Goal: Information Seeking & Learning: Learn about a topic

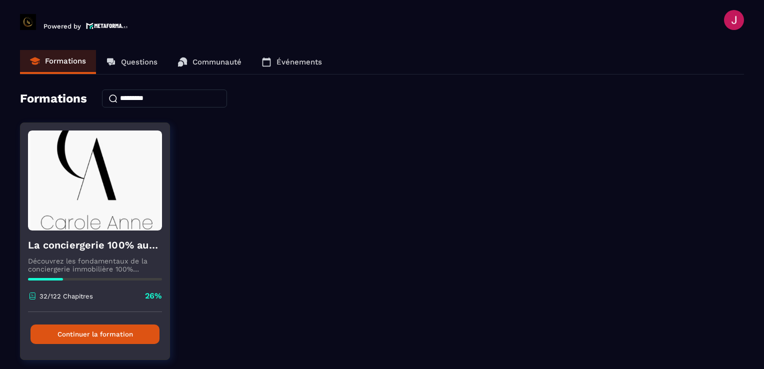
click at [112, 197] on img at bounding box center [95, 181] width 134 height 100
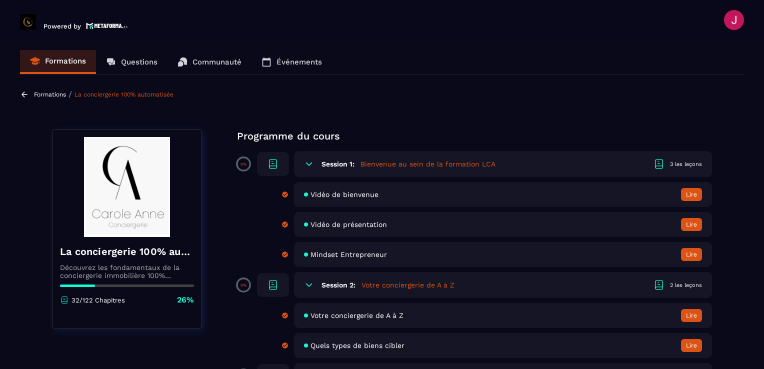
click at [460, 164] on h5 "Bienvenue au sein de la formation LCA" at bounding box center [428, 164] width 135 height 10
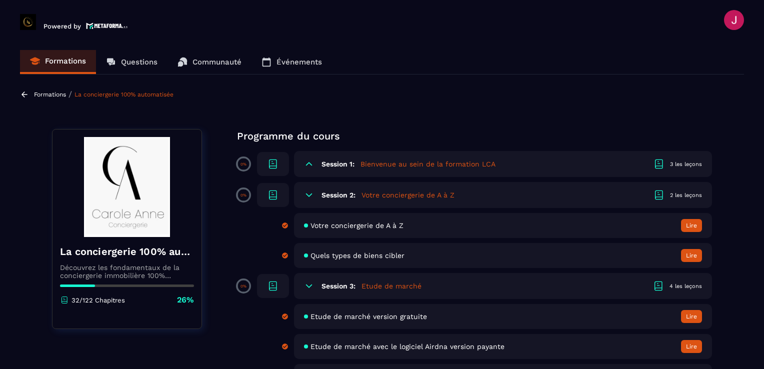
click at [441, 197] on h5 "Votre conciergerie de A à Z" at bounding box center [408, 195] width 93 height 10
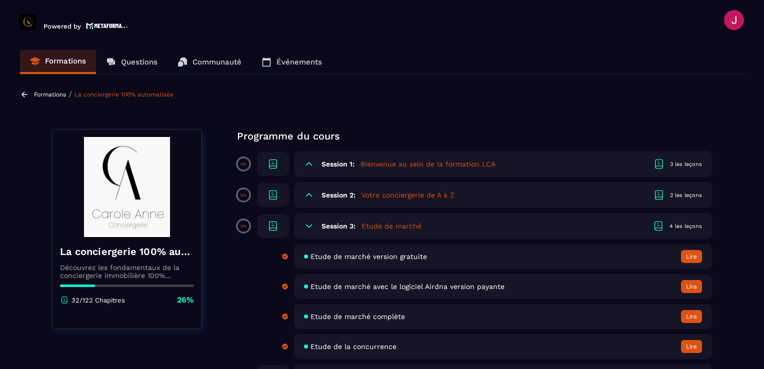
click at [435, 221] on div "Session 3: Etude de marché 4 les leçons" at bounding box center [503, 226] width 418 height 26
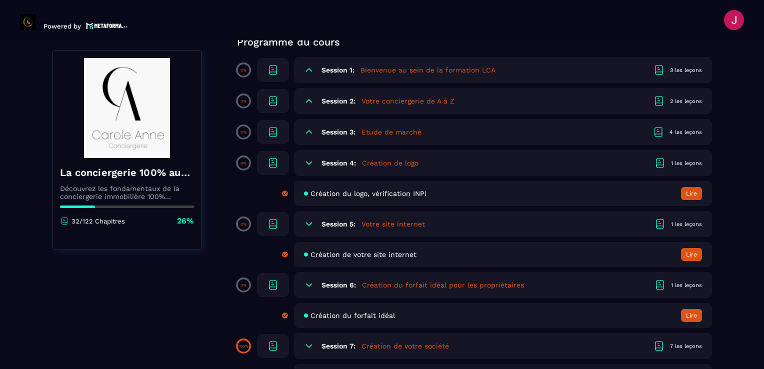
scroll to position [100, 0]
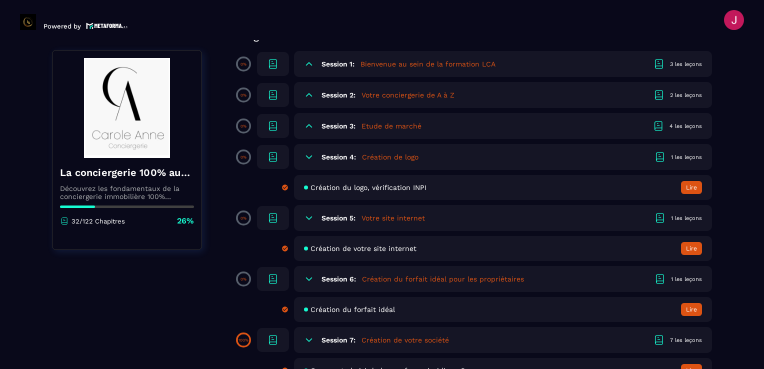
click at [430, 154] on div "Session 4: Création de logo 1 les leçons" at bounding box center [503, 157] width 418 height 26
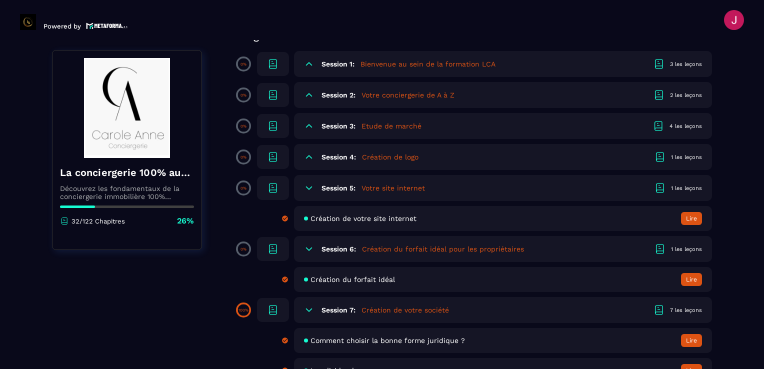
click at [420, 191] on h5 "Votre site internet" at bounding box center [394, 188] width 64 height 10
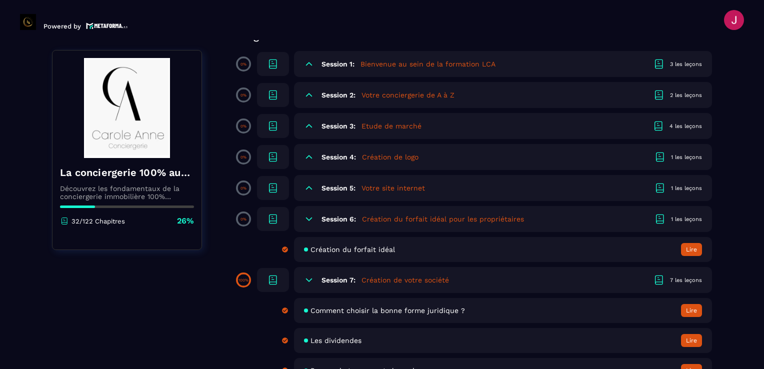
click at [426, 221] on h5 "Création du forfait idéal pour les propriétaires" at bounding box center [443, 219] width 162 height 10
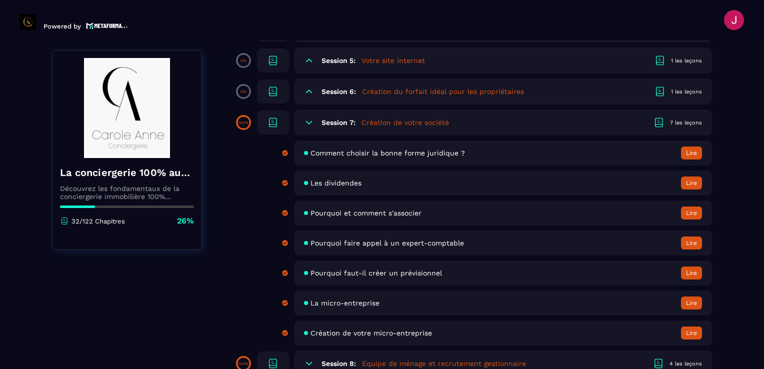
scroll to position [250, 0]
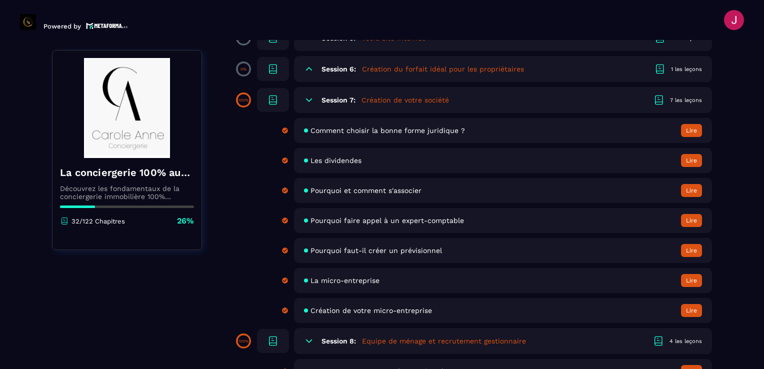
click at [425, 101] on h5 "Création de votre société" at bounding box center [406, 100] width 88 height 10
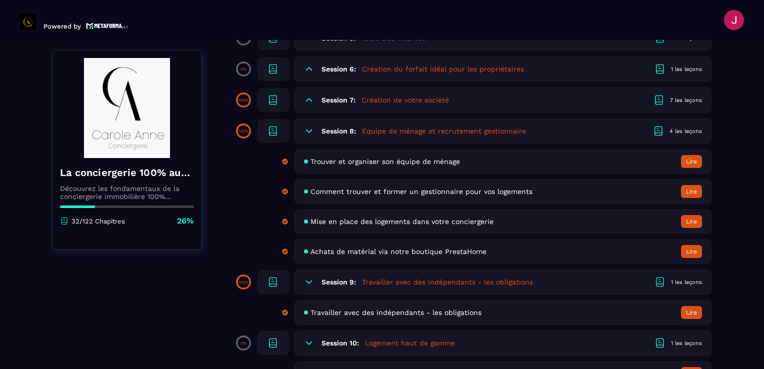
click at [417, 133] on h5 "Equipe de ménage et recrutement gestionnaire" at bounding box center [444, 131] width 164 height 10
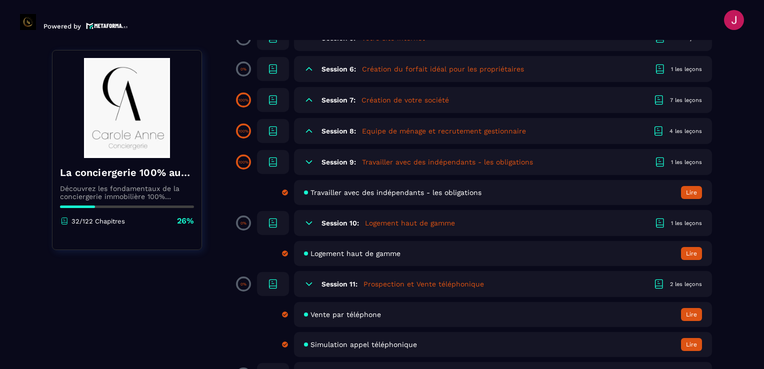
click at [395, 194] on span "Travailler avec des indépendants - les obligations" at bounding box center [396, 193] width 171 height 8
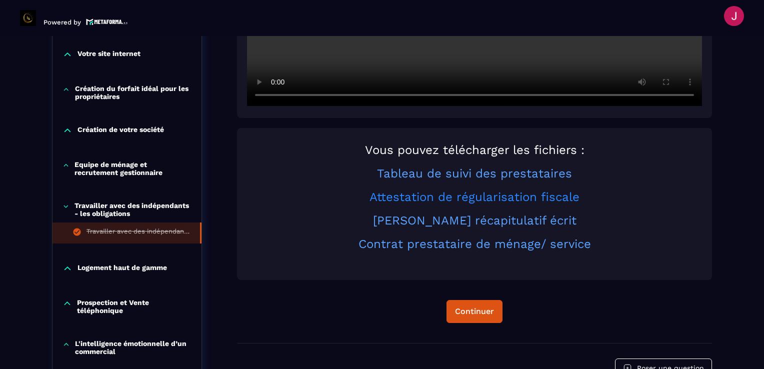
scroll to position [454, 0]
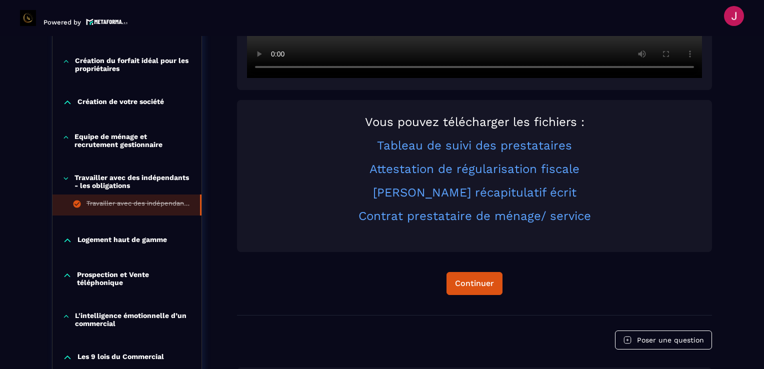
click at [109, 179] on p "Travailler avec des indépendants - les obligations" at bounding box center [133, 182] width 117 height 16
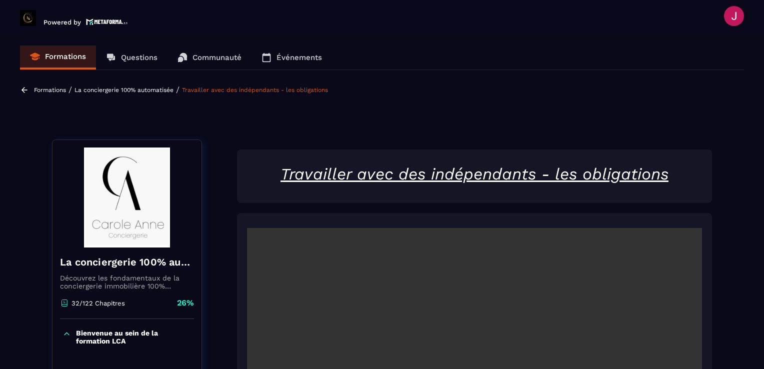
scroll to position [0, 0]
click at [101, 90] on p "La conciergerie 100% automatisée" at bounding box center [124, 90] width 99 height 7
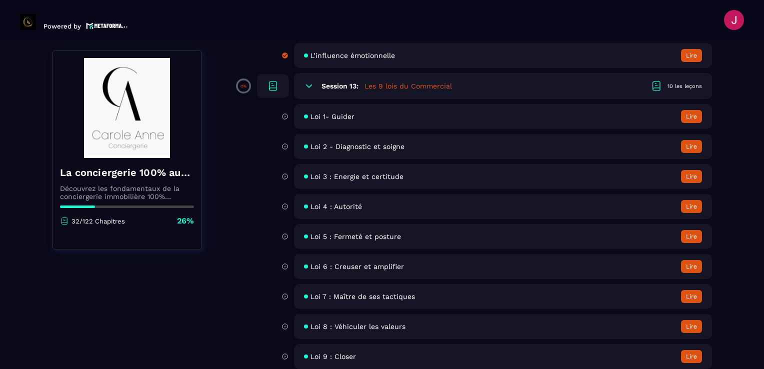
scroll to position [1350, 0]
click at [643, 129] on div "Loi 1- Guider Lire" at bounding box center [503, 116] width 418 height 25
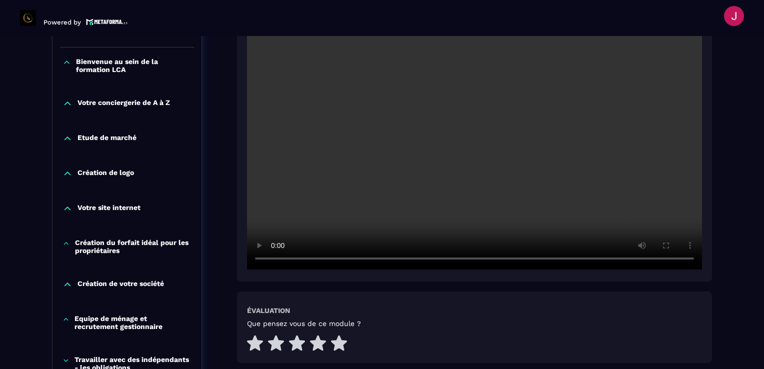
scroll to position [404, 0]
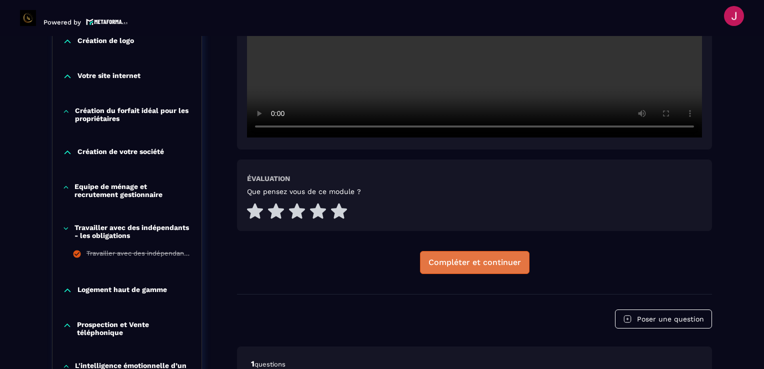
click at [490, 254] on button "Compléter et continuer" at bounding box center [475, 262] width 110 height 23
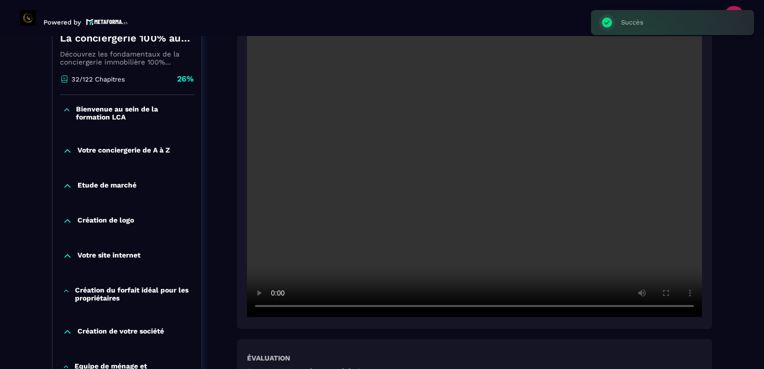
scroll to position [354, 0]
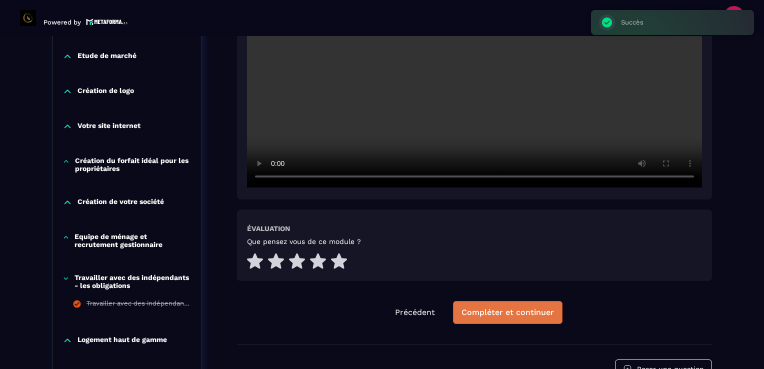
click at [484, 315] on div "Compléter et continuer" at bounding box center [508, 313] width 93 height 10
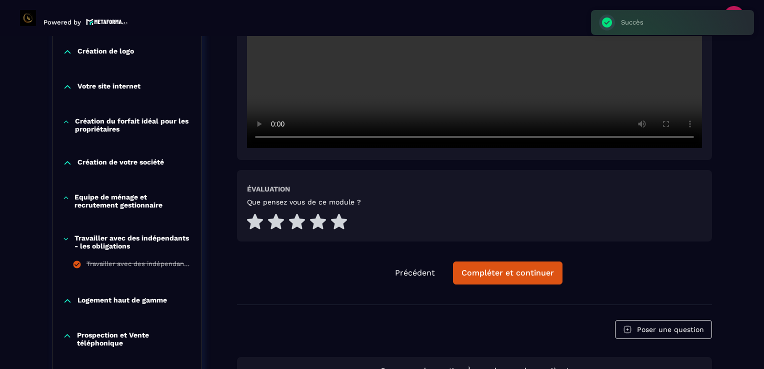
scroll to position [404, 0]
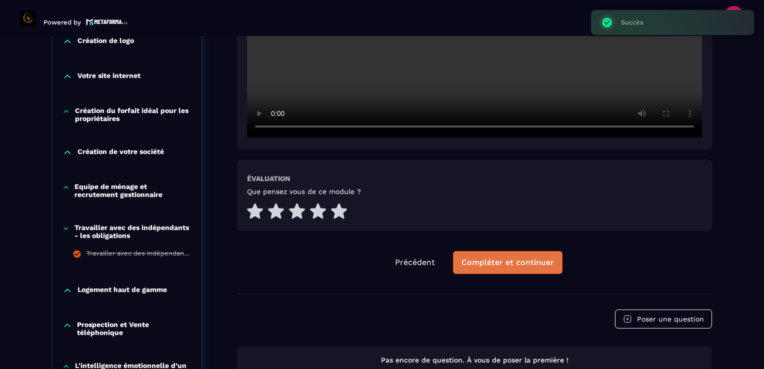
click at [527, 265] on div "Compléter et continuer" at bounding box center [508, 263] width 93 height 10
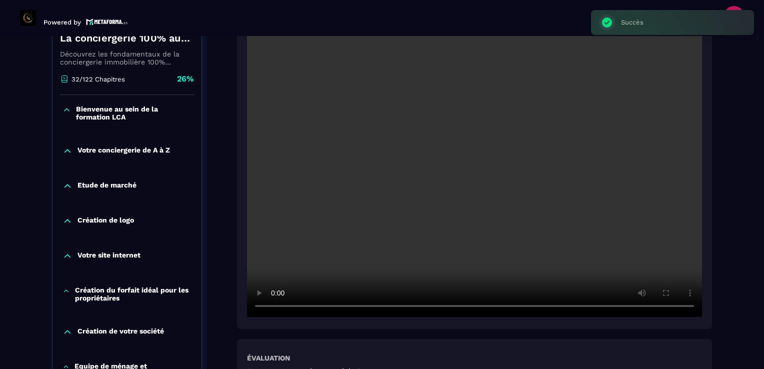
scroll to position [304, 0]
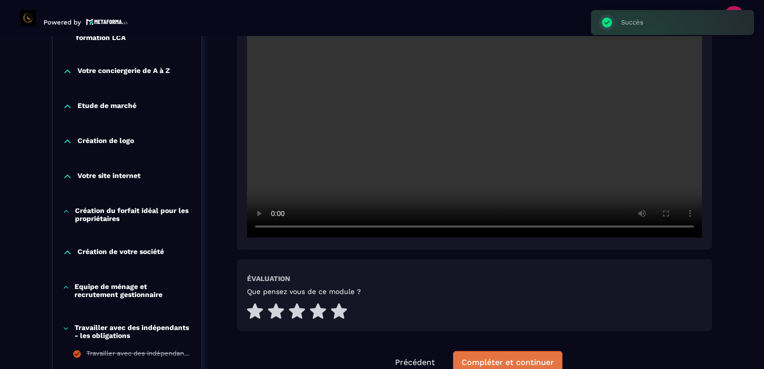
click at [500, 363] on div "Compléter et continuer" at bounding box center [508, 363] width 93 height 10
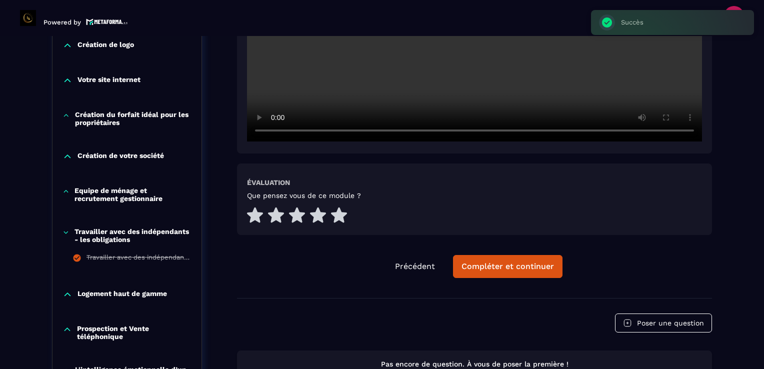
scroll to position [404, 0]
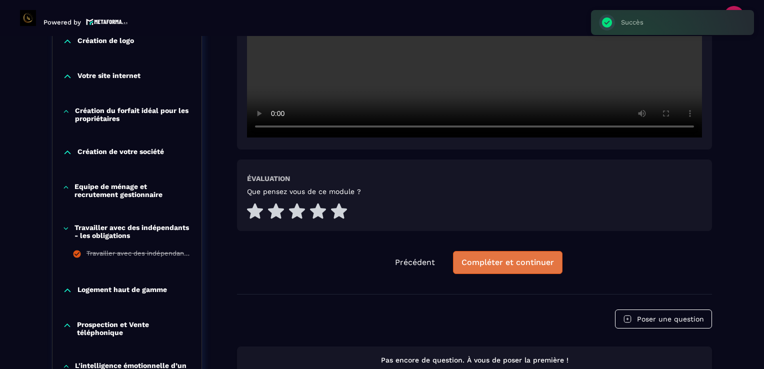
click at [525, 266] on div "Compléter et continuer" at bounding box center [508, 263] width 93 height 10
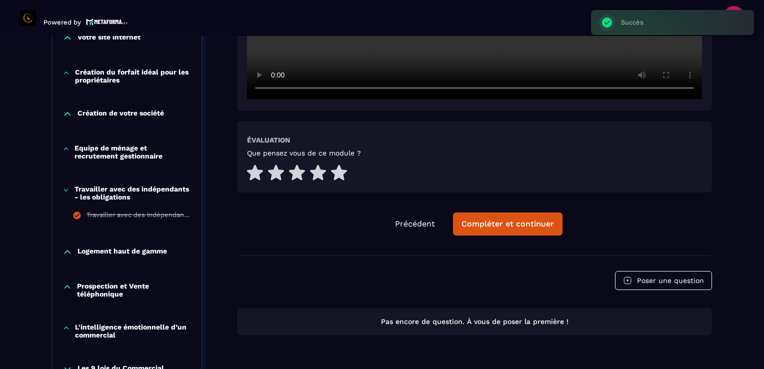
scroll to position [454, 0]
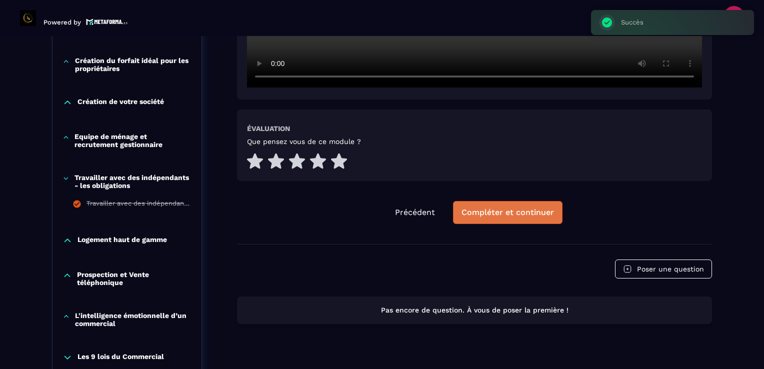
click at [519, 215] on div "Compléter et continuer" at bounding box center [508, 213] width 93 height 10
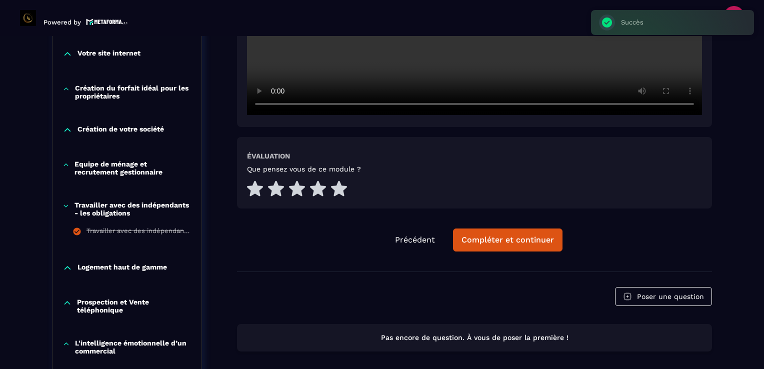
scroll to position [554, 0]
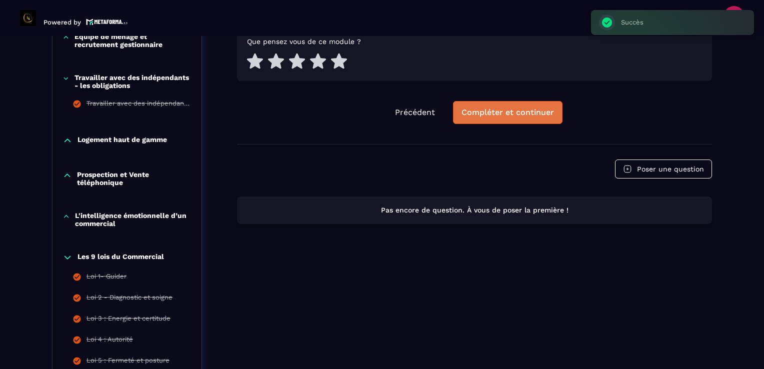
click at [541, 118] on button "Compléter et continuer" at bounding box center [508, 112] width 110 height 23
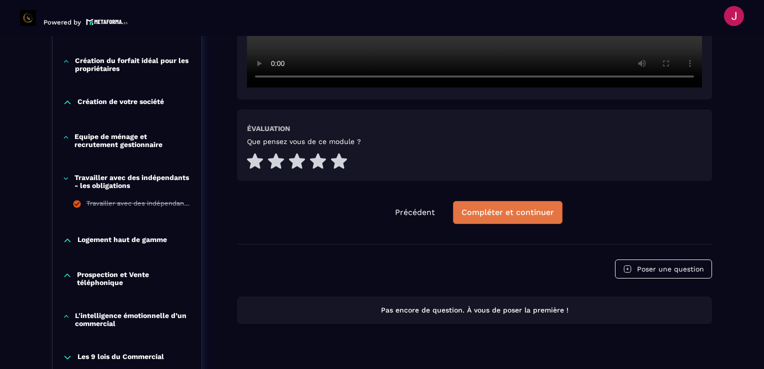
click at [519, 215] on div "Compléter et continuer" at bounding box center [508, 213] width 93 height 10
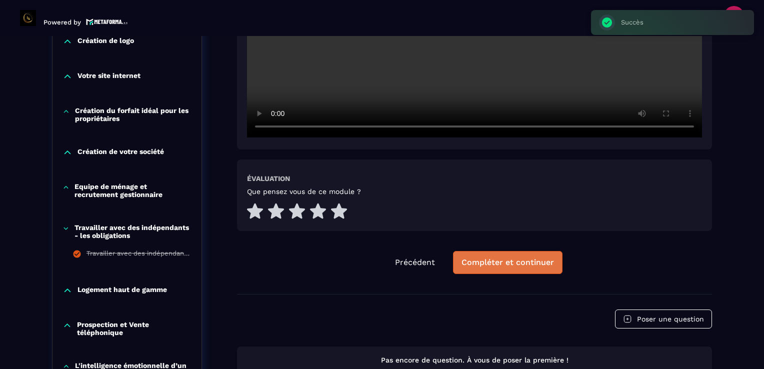
click at [523, 261] on div "Compléter et continuer" at bounding box center [508, 263] width 93 height 10
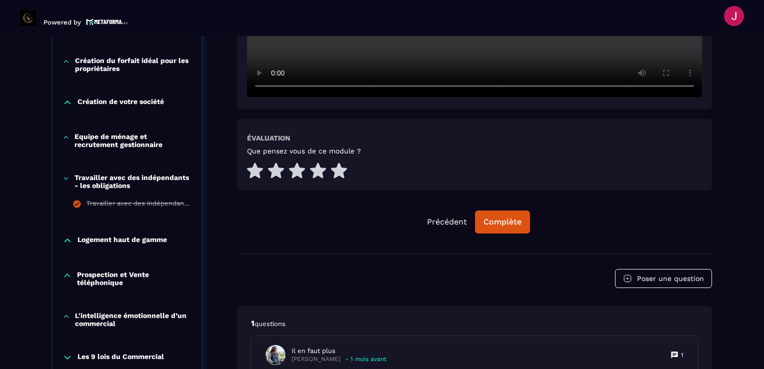
click at [100, 182] on p "Travailler avec des indépendants - les obligations" at bounding box center [133, 182] width 117 height 16
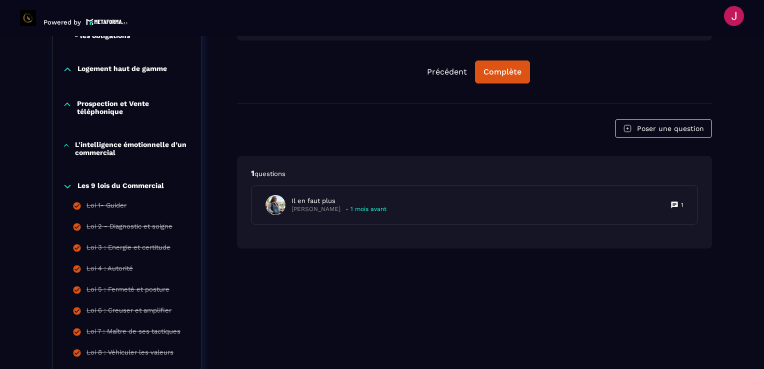
click at [100, 184] on p "Les 9 lois du Commercial" at bounding box center [121, 187] width 87 height 10
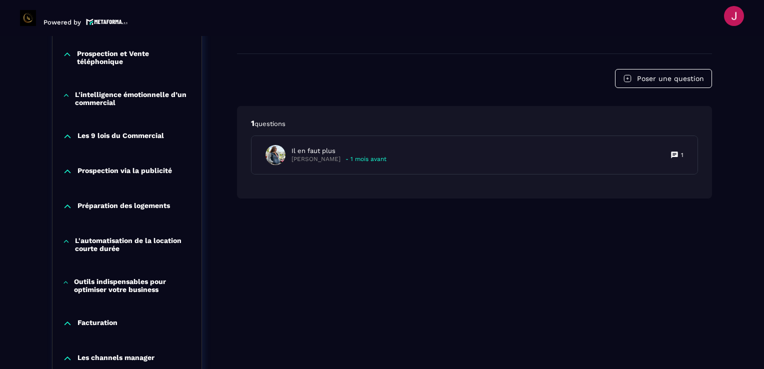
click at [119, 137] on p "Les 9 lois du Commercial" at bounding box center [121, 137] width 87 height 10
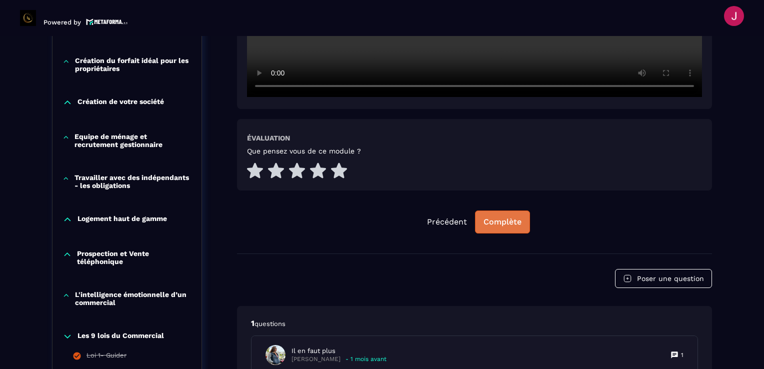
click at [517, 222] on div "Complète" at bounding box center [503, 222] width 38 height 10
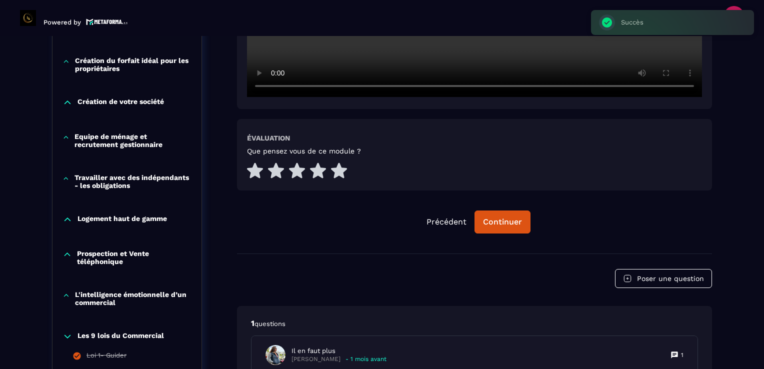
click at [117, 337] on p "Les 9 lois du Commercial" at bounding box center [121, 337] width 87 height 10
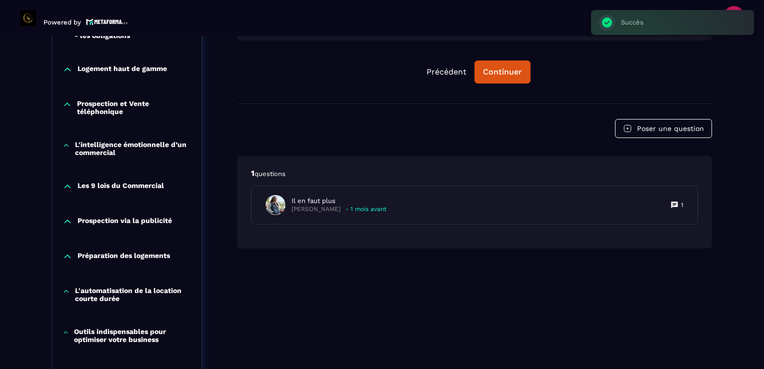
click at [127, 222] on p "Prospection via la publicité" at bounding box center [125, 222] width 95 height 10
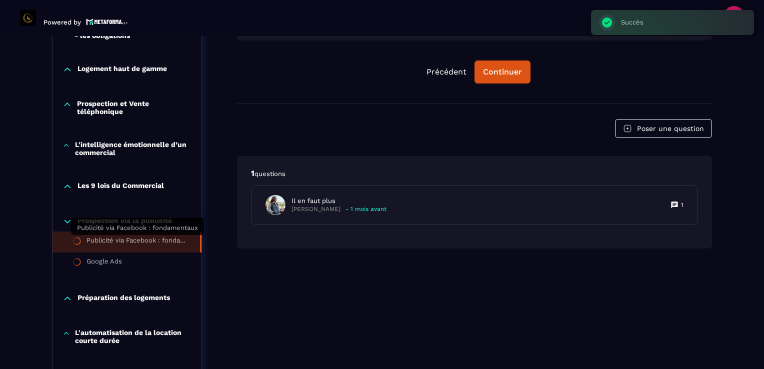
click at [123, 238] on div "Publicité via Facebook : fondamentaux" at bounding box center [139, 242] width 104 height 11
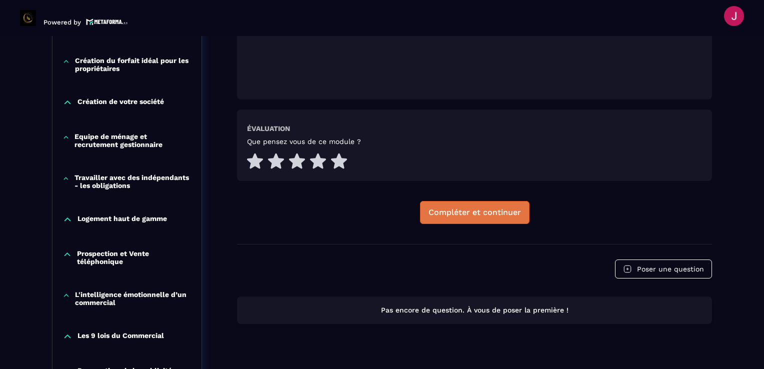
click at [474, 217] on button "Compléter et continuer" at bounding box center [475, 212] width 110 height 23
click at [501, 214] on div "Complète" at bounding box center [503, 213] width 38 height 10
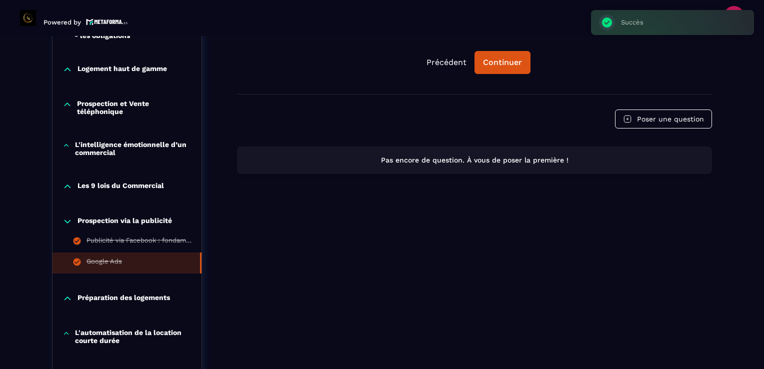
click at [157, 220] on p "Prospection via la publicité" at bounding box center [125, 222] width 95 height 10
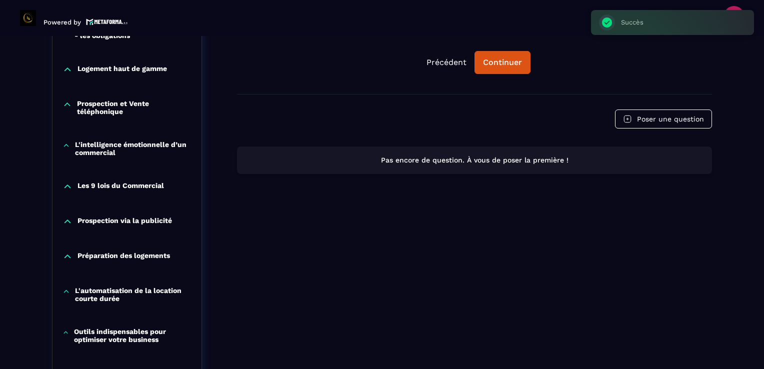
click at [148, 257] on p "Préparation des logements" at bounding box center [124, 257] width 93 height 10
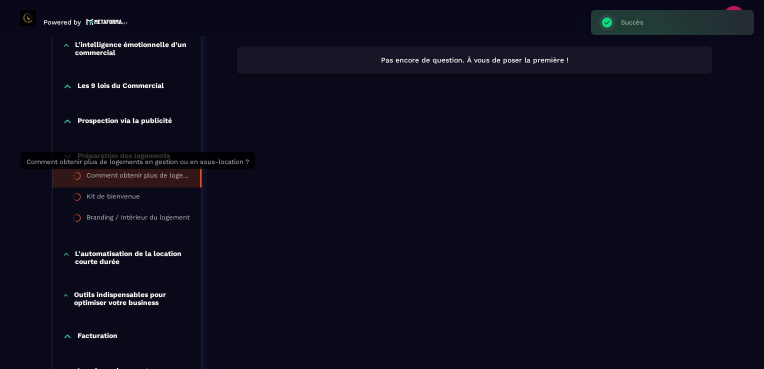
click at [146, 178] on div "Comment obtenir plus de logements en gestion ou en sous-location ?" at bounding box center [139, 177] width 104 height 11
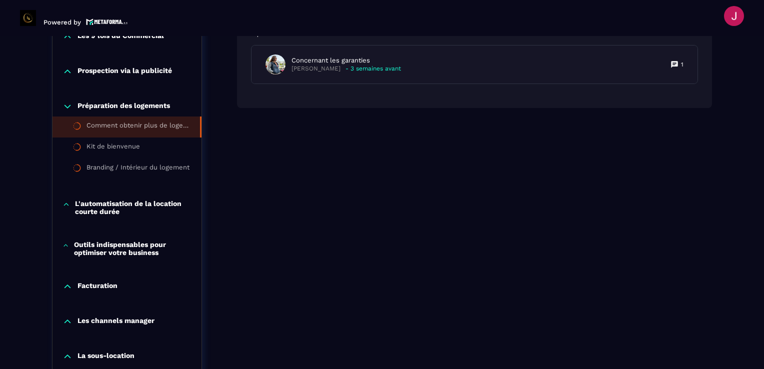
click at [145, 208] on p "L'automatisation de la location courte durée" at bounding box center [133, 208] width 117 height 16
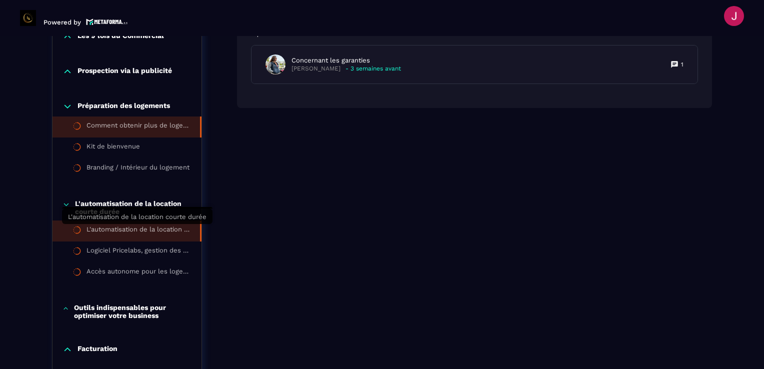
click at [133, 228] on div "L'automatisation de la location courte durée" at bounding box center [139, 231] width 104 height 11
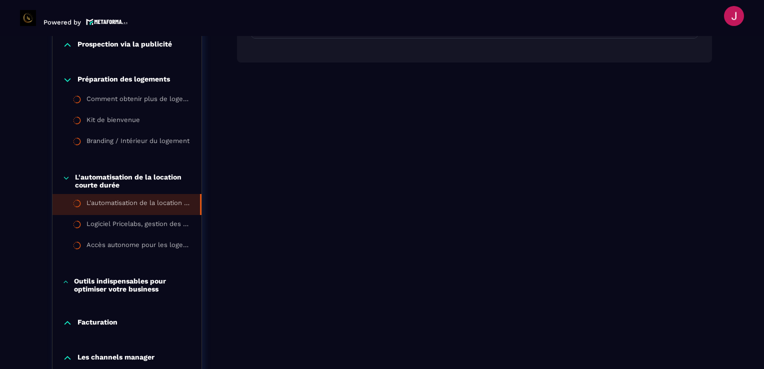
scroll to position [804, 0]
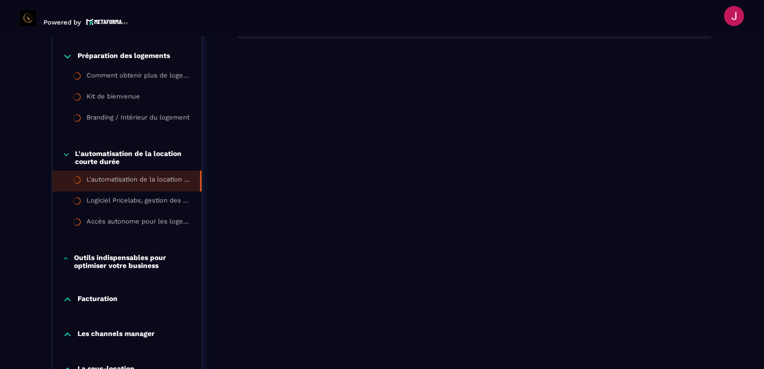
click at [142, 264] on p "Outils indispensables pour optimiser votre business" at bounding box center [133, 262] width 118 height 16
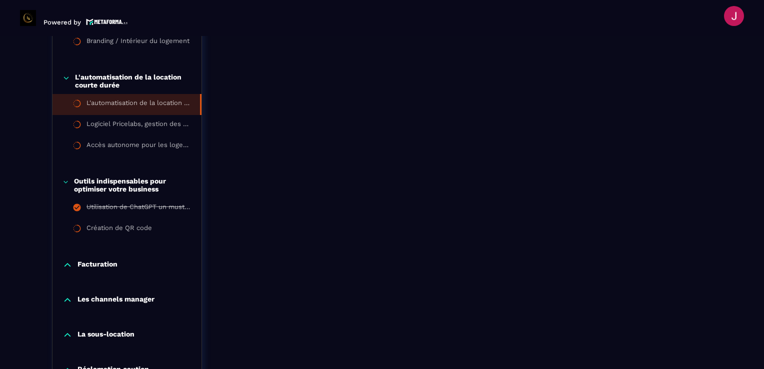
scroll to position [904, 0]
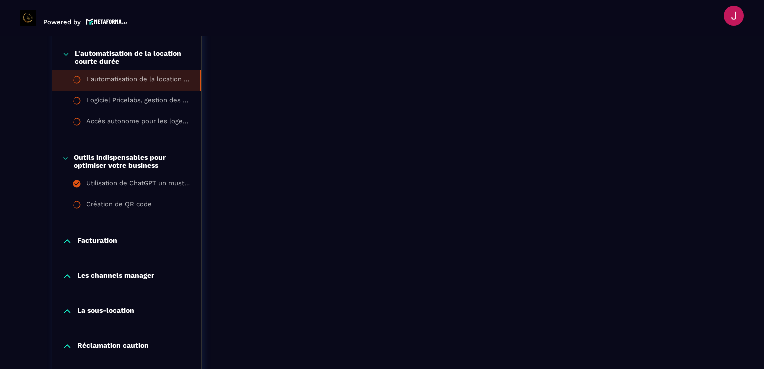
click at [141, 245] on div "Facturation" at bounding box center [127, 242] width 149 height 10
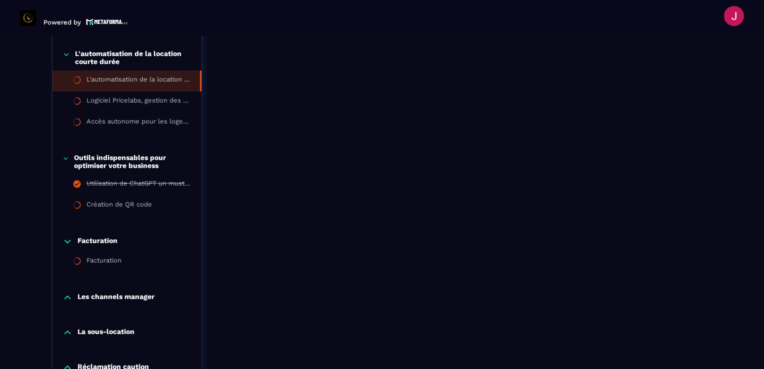
click at [141, 245] on div "Facturation" at bounding box center [127, 242] width 149 height 10
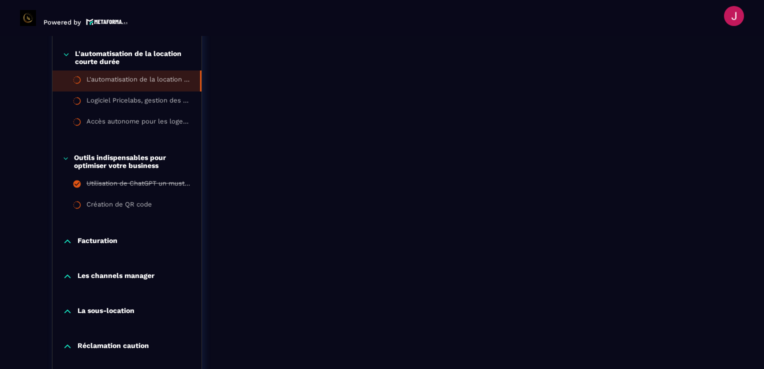
click at [130, 272] on p "Les channels manager" at bounding box center [116, 277] width 77 height 10
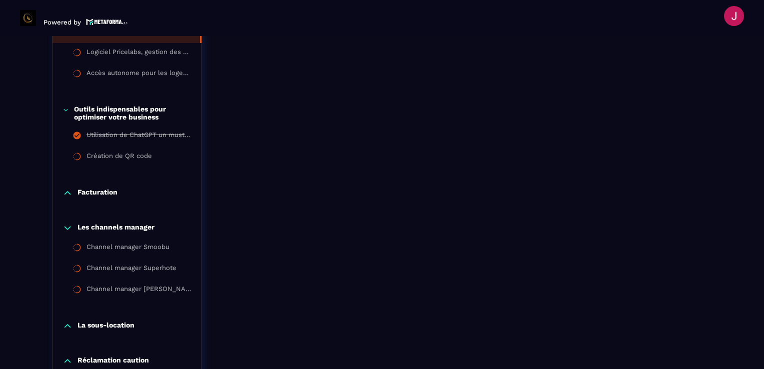
scroll to position [1004, 0]
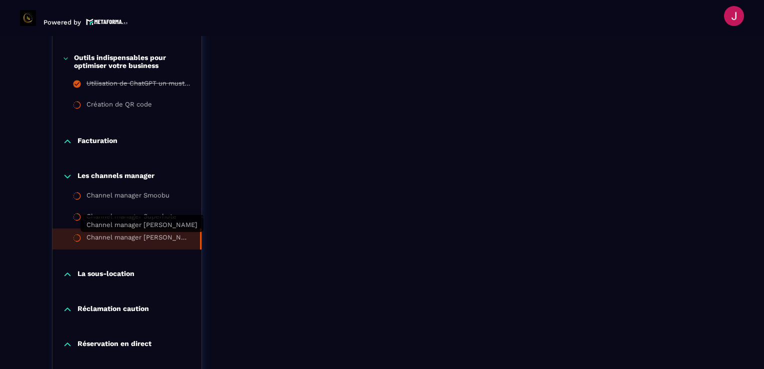
click at [145, 237] on div "Channel manager [PERSON_NAME]" at bounding box center [139, 239] width 104 height 11
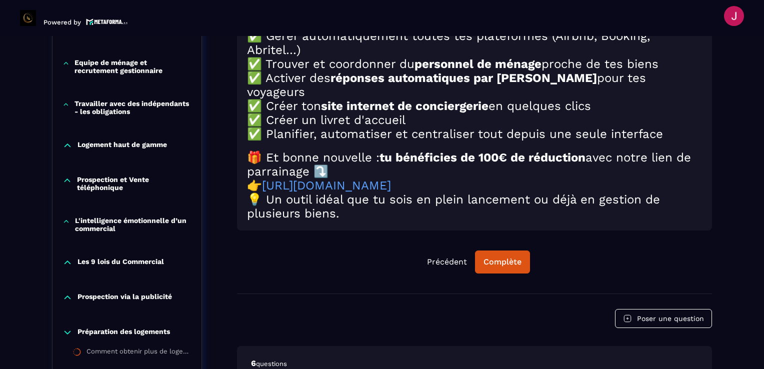
scroll to position [654, 0]
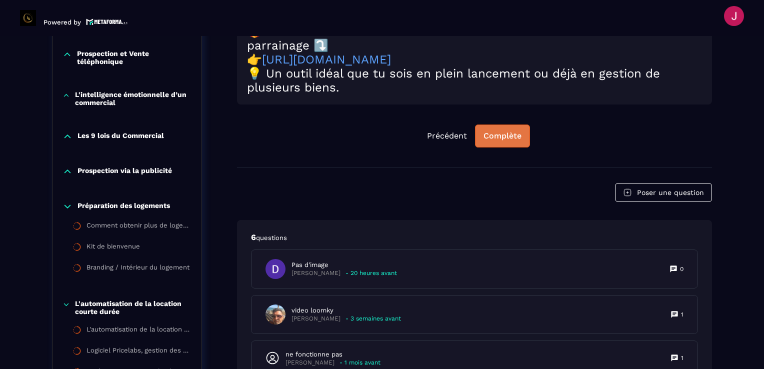
click at [516, 141] on div "Complète" at bounding box center [503, 136] width 38 height 10
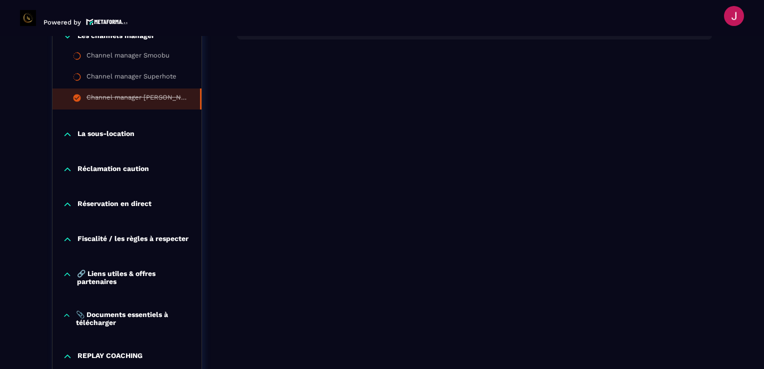
scroll to position [1116, 0]
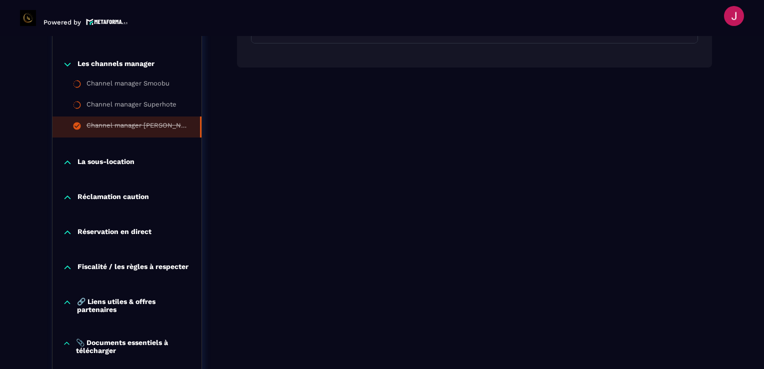
click at [137, 196] on p "Réclamation caution" at bounding box center [114, 198] width 72 height 10
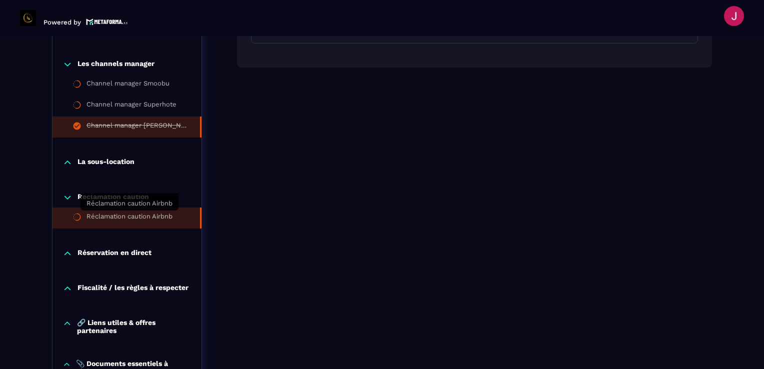
click at [130, 215] on div "Réclamation caution Airbnb" at bounding box center [130, 218] width 86 height 11
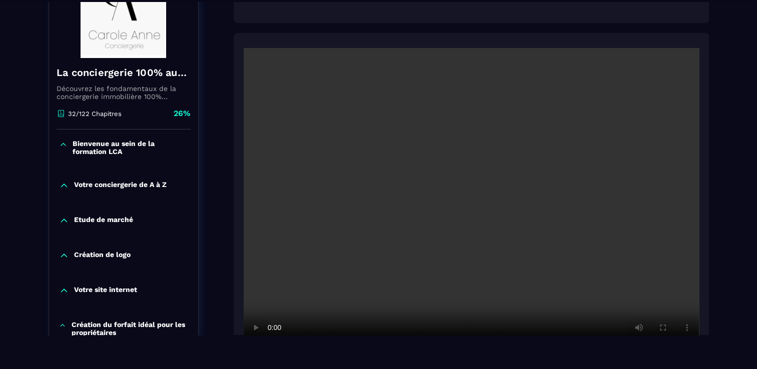
scroll to position [36, 0]
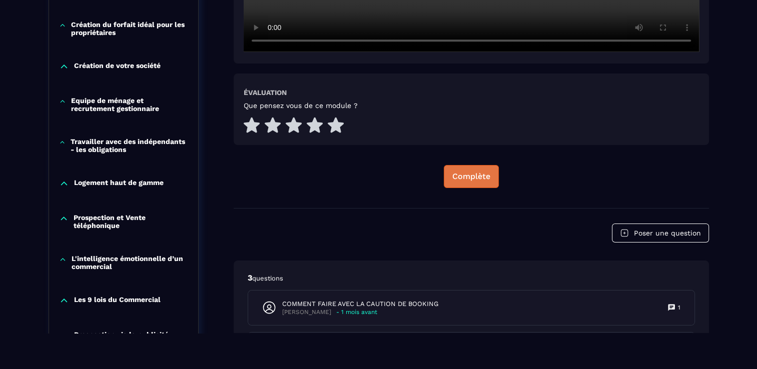
click at [475, 173] on div "Complète" at bounding box center [471, 177] width 38 height 10
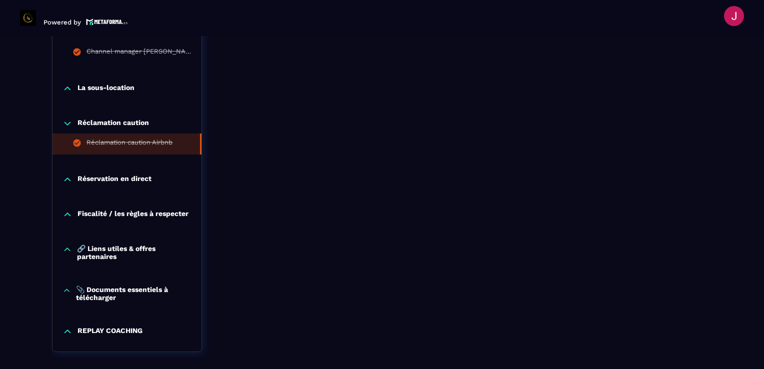
scroll to position [1238, 0]
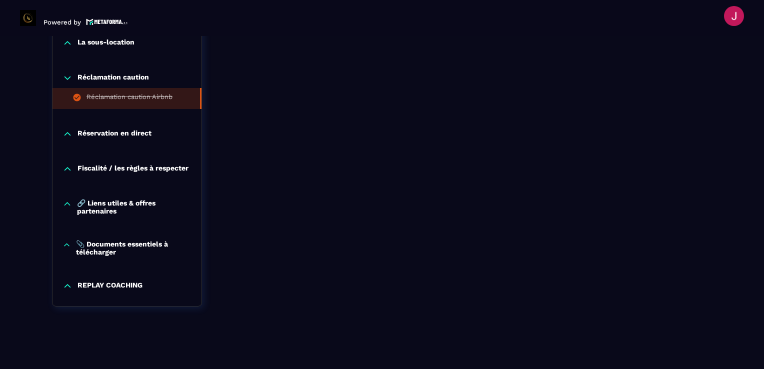
click at [121, 164] on p "Fiscalité / les règles à respecter" at bounding box center [133, 169] width 111 height 10
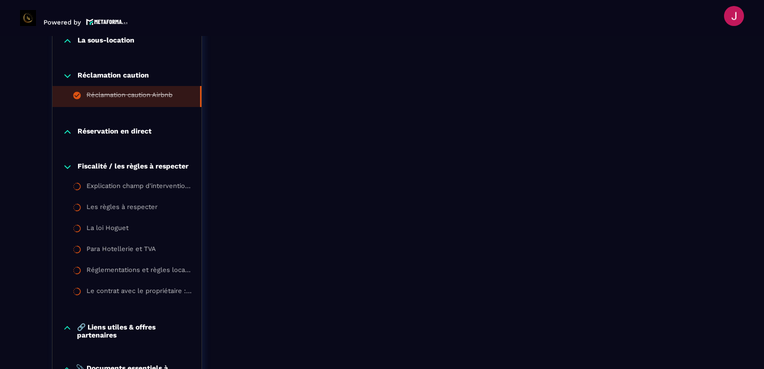
scroll to position [1288, 0]
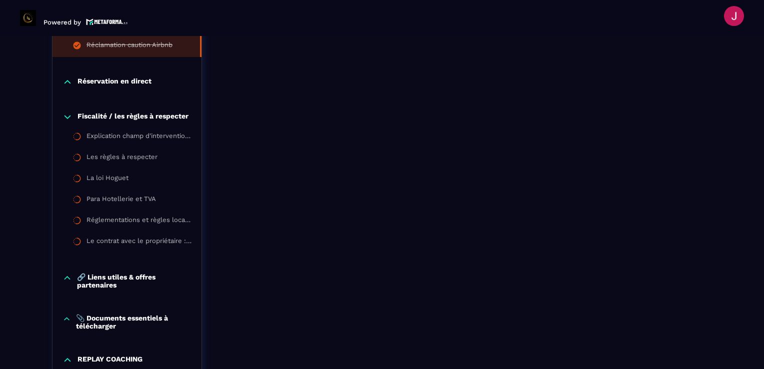
click at [134, 283] on p "🔗 Liens utiles & offres partenaires" at bounding box center [134, 281] width 115 height 16
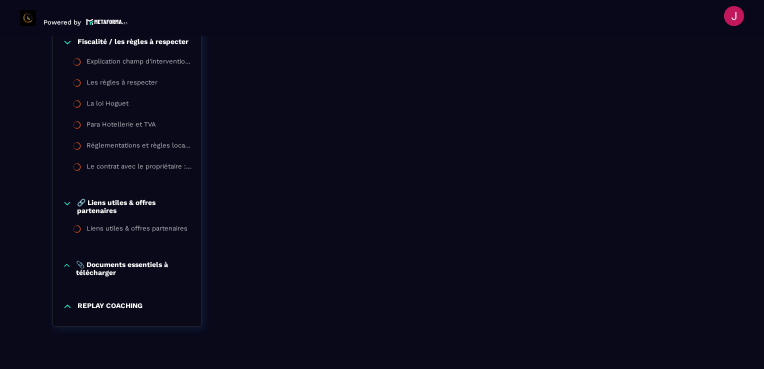
scroll to position [1384, 0]
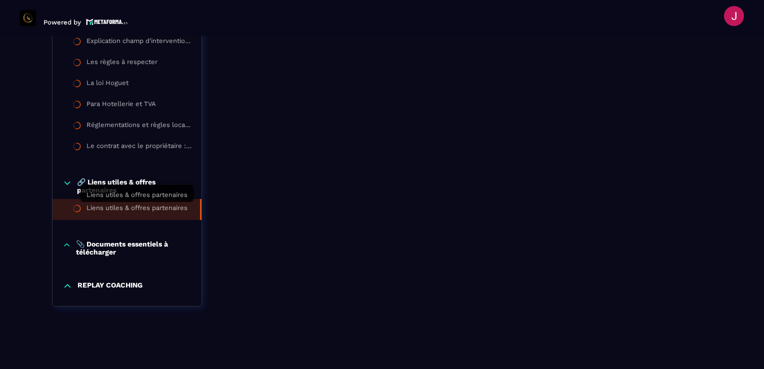
click at [154, 210] on div "Liens utiles & offres partenaires" at bounding box center [137, 209] width 101 height 11
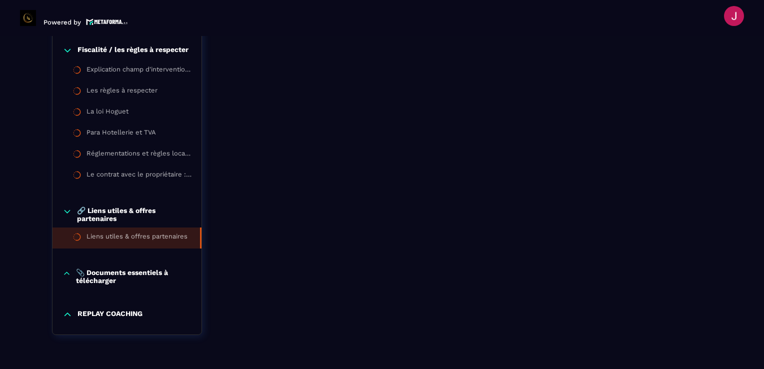
scroll to position [1384, 0]
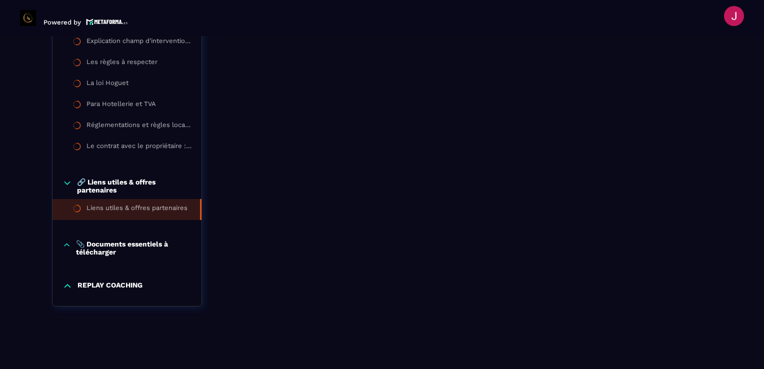
click at [124, 248] on p "📎 Documents essentiels à télécharger" at bounding box center [134, 248] width 116 height 16
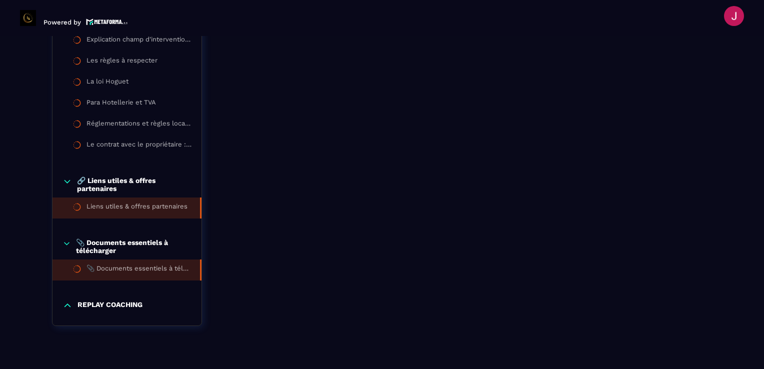
click at [148, 278] on li "📎 Documents essentiels à télécharger" at bounding box center [127, 270] width 149 height 21
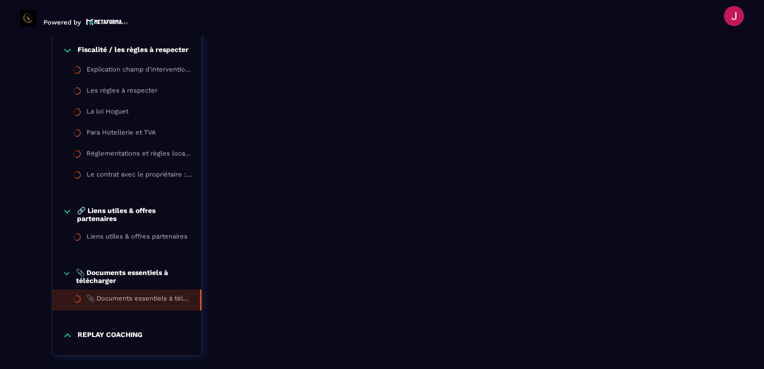
scroll to position [1406, 0]
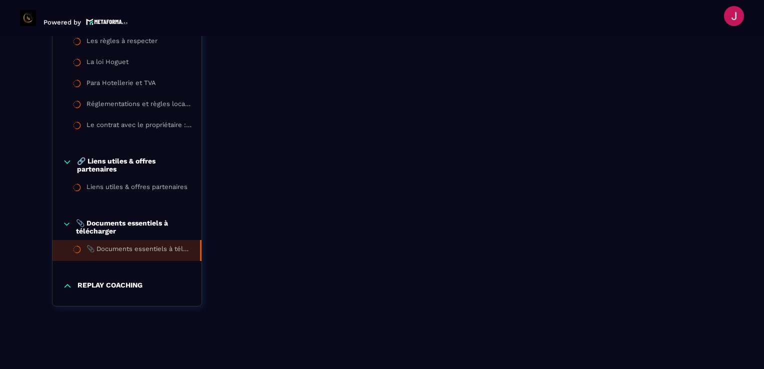
click at [125, 289] on p "REPLAY COACHING" at bounding box center [110, 286] width 65 height 10
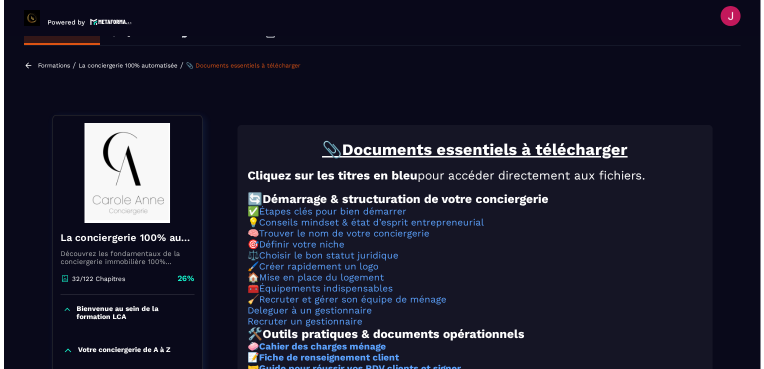
scroll to position [0, 0]
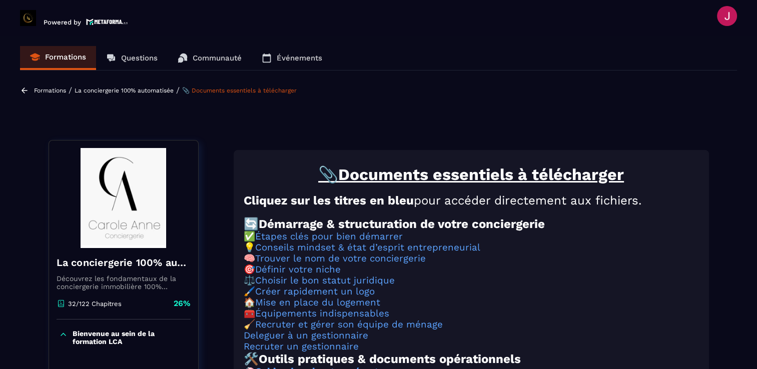
click at [132, 91] on p "La conciergerie 100% automatisée" at bounding box center [124, 90] width 99 height 7
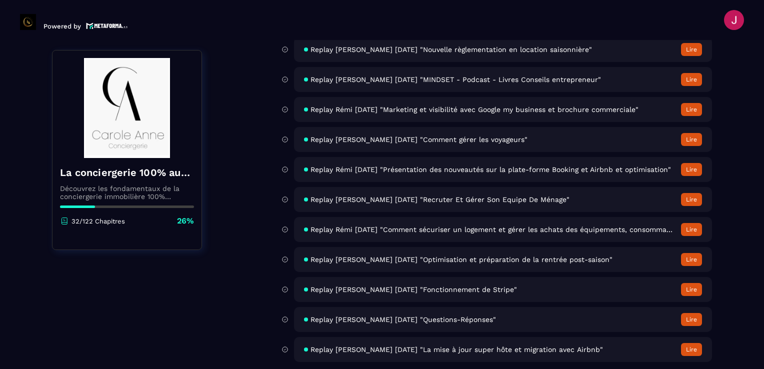
scroll to position [4279, 0]
